Goal: Navigation & Orientation: Find specific page/section

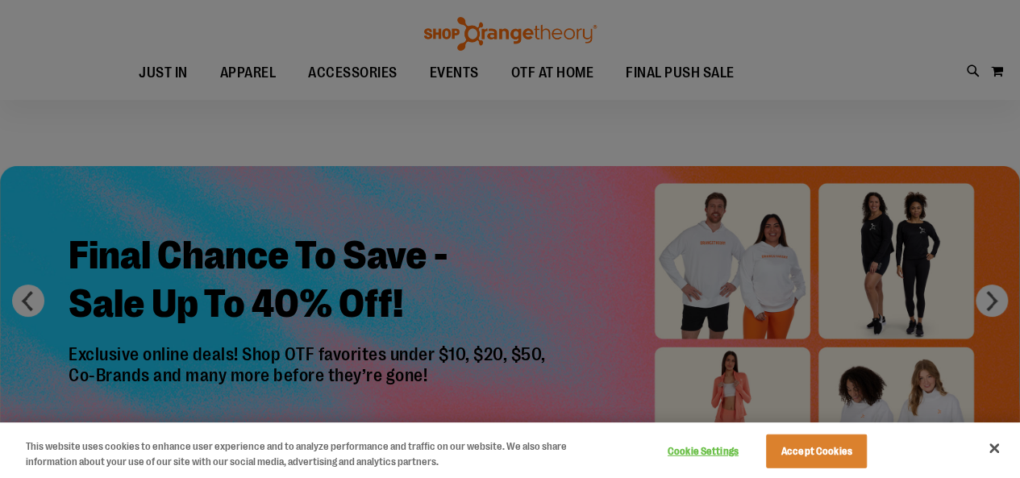
scroll to position [4, 0]
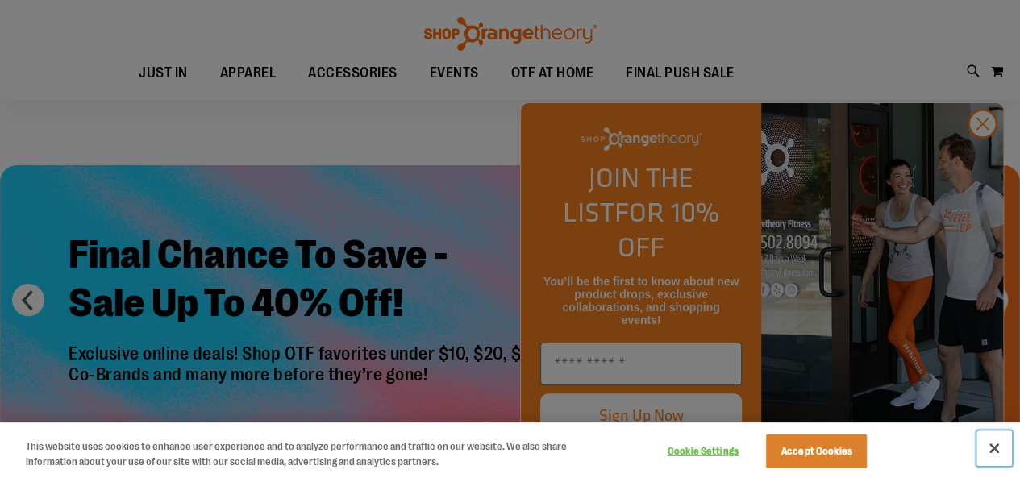
click at [995, 451] on button "Close" at bounding box center [994, 448] width 35 height 35
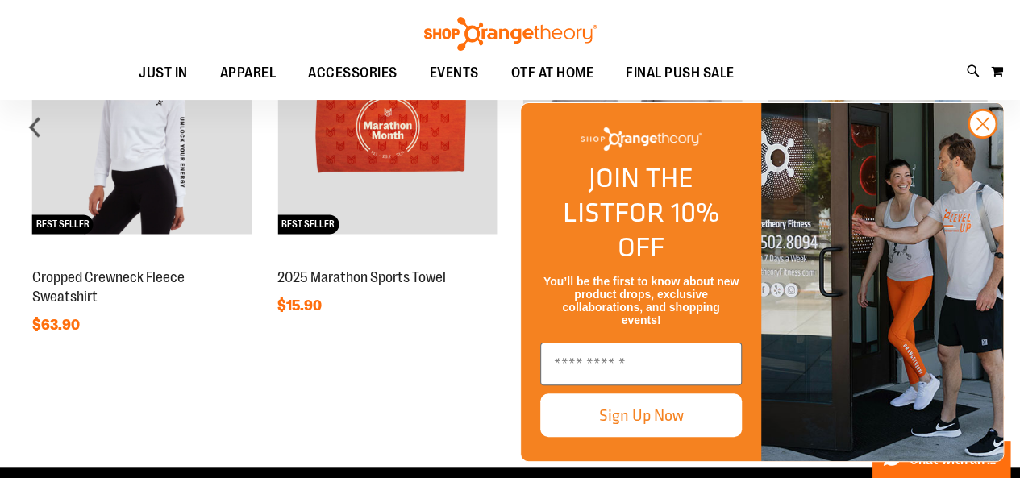
scroll to position [1279, 0]
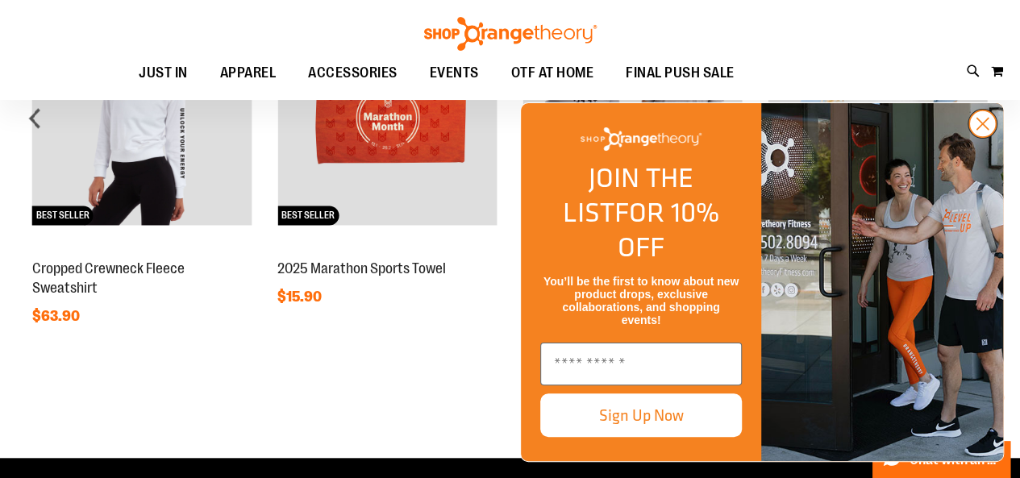
click at [987, 137] on circle "Close dialog" at bounding box center [983, 124] width 27 height 27
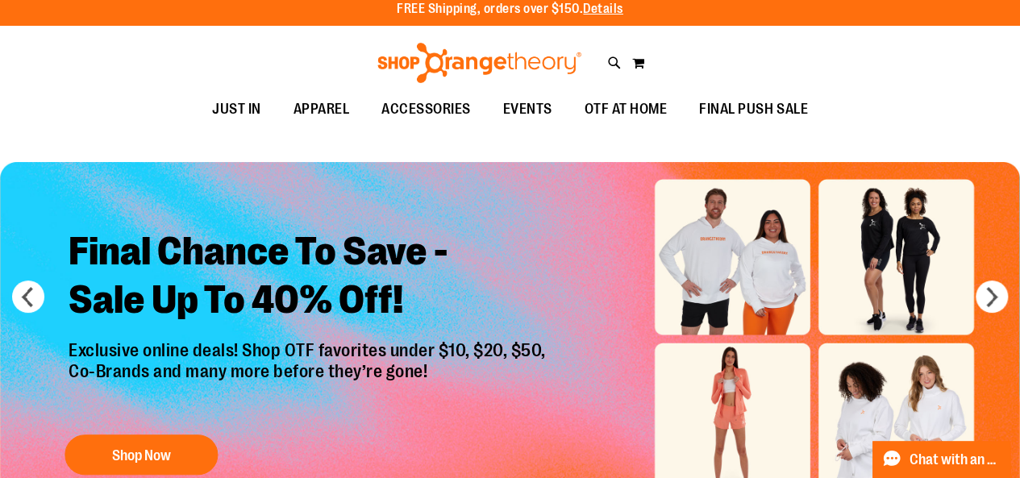
scroll to position [0, 0]
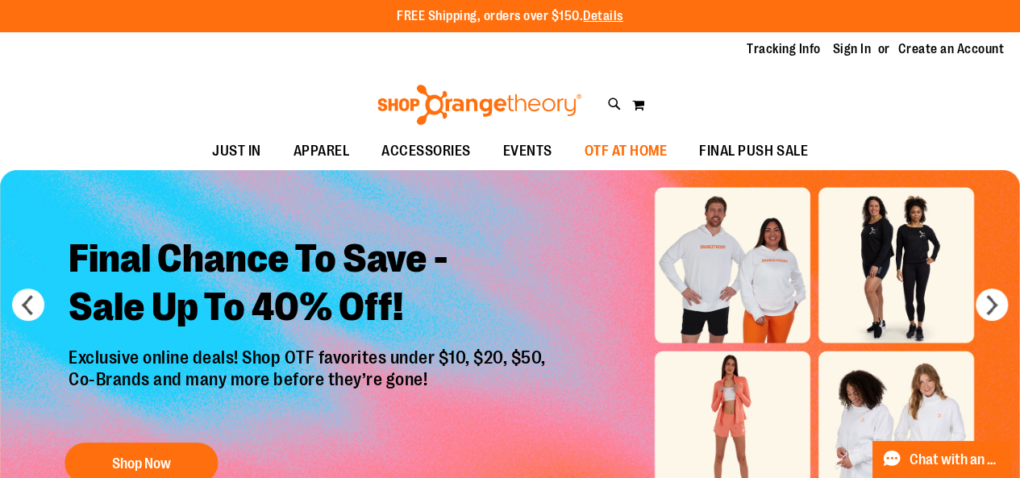
click at [628, 151] on span "OTF AT HOME" at bounding box center [626, 151] width 83 height 36
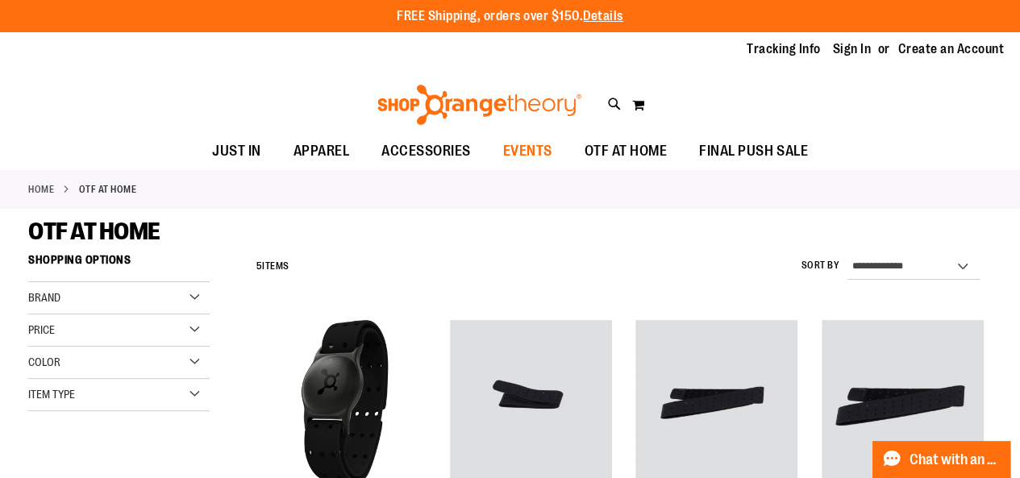
click at [529, 152] on span "EVENTS" at bounding box center [527, 151] width 49 height 36
